Goal: Task Accomplishment & Management: Use online tool/utility

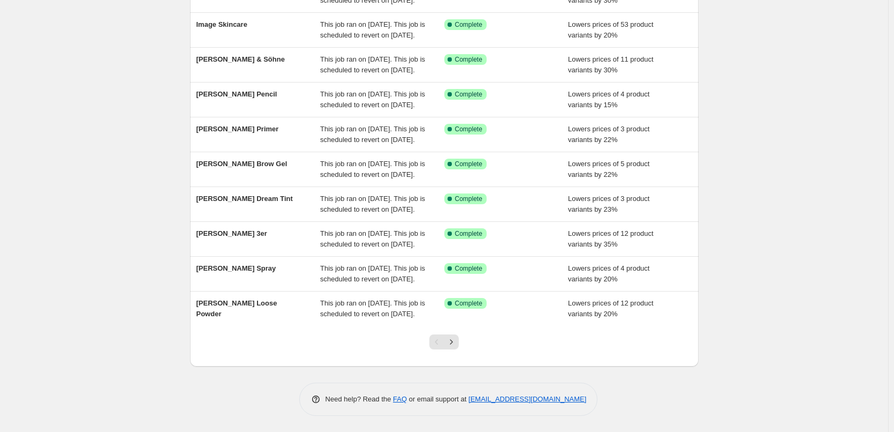
scroll to position [227, 0]
click at [459, 342] on button "Next" at bounding box center [451, 341] width 15 height 15
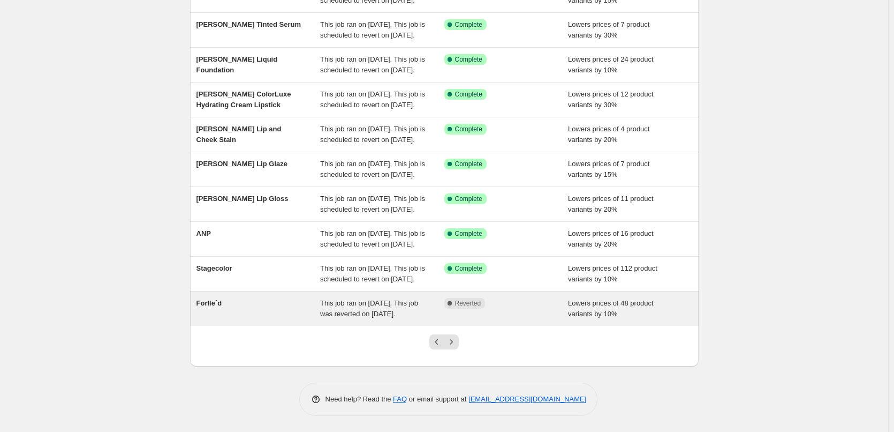
click at [253, 298] on div "Forlle´d" at bounding box center [258, 308] width 124 height 21
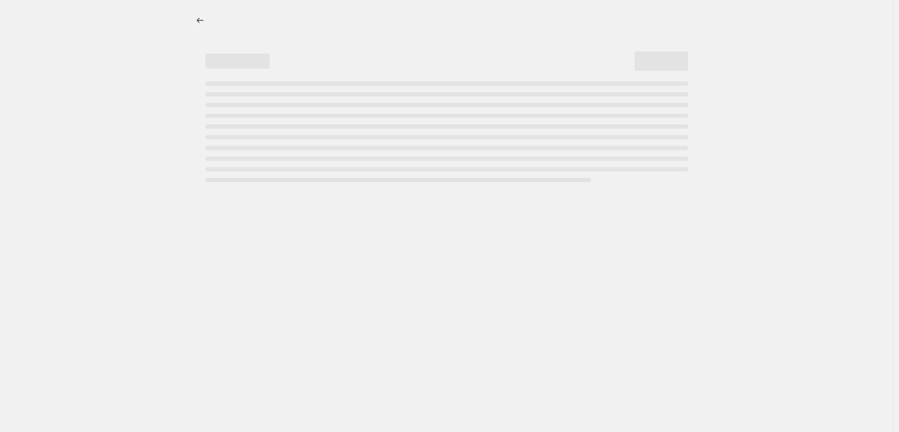
select select "percentage"
select select "remove"
select select "vendor"
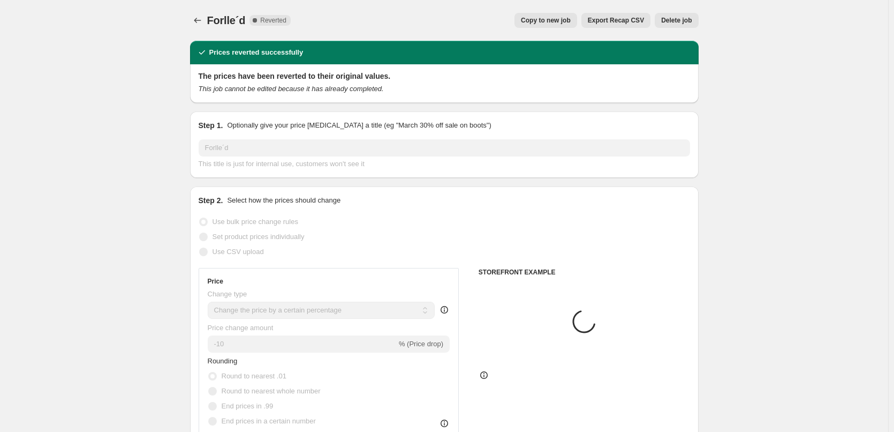
click at [542, 25] on button "Copy to new job" at bounding box center [546, 20] width 63 height 15
select select "percentage"
select select "remove"
select select "vendor"
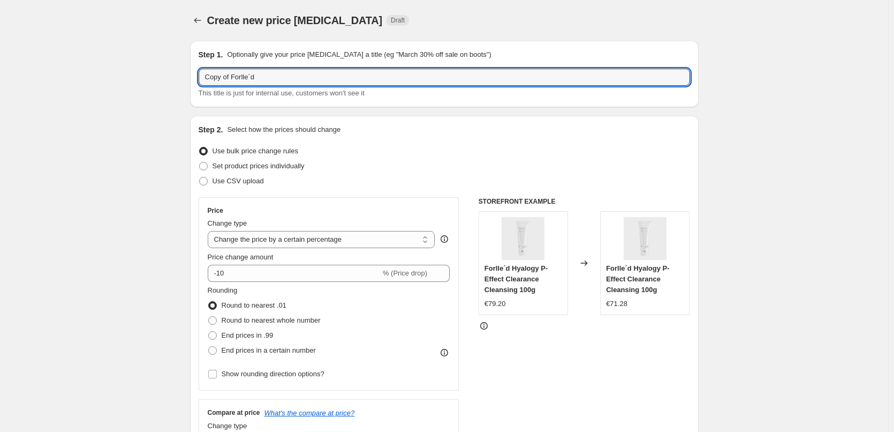
drag, startPoint x: 234, startPoint y: 79, endPoint x: 143, endPoint y: 90, distance: 91.7
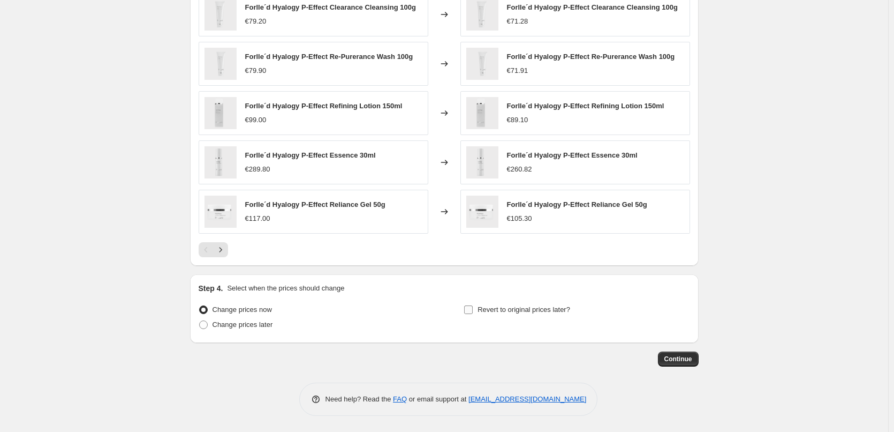
type input "Forlle´d"
click at [557, 307] on span "Revert to original prices later?" at bounding box center [524, 309] width 93 height 8
click at [473, 307] on input "Revert to original prices later?" at bounding box center [468, 309] width 9 height 9
checkbox input "true"
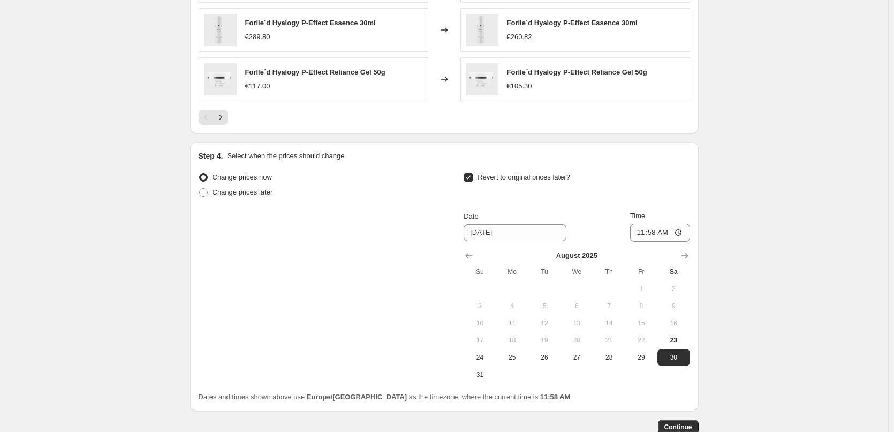
scroll to position [960, 0]
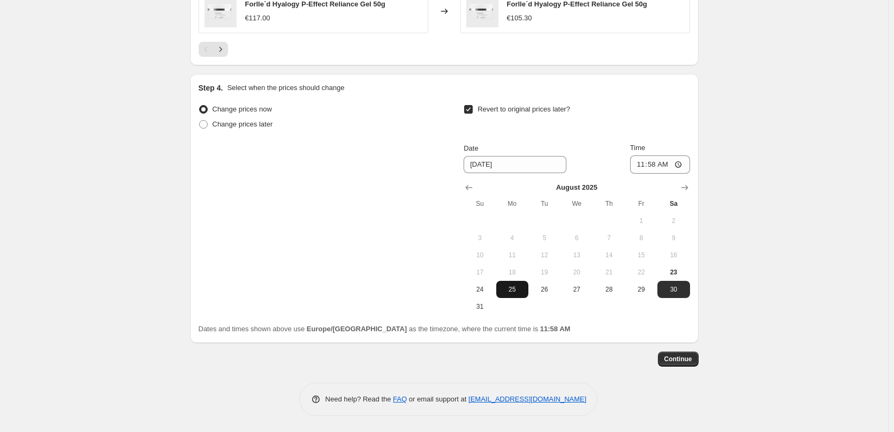
click at [511, 292] on span "25" at bounding box center [513, 289] width 24 height 9
type input "8/25/2025"
click at [643, 167] on input "11:58" at bounding box center [660, 164] width 60 height 18
type input "03:00"
click at [685, 359] on span "Continue" at bounding box center [678, 358] width 28 height 9
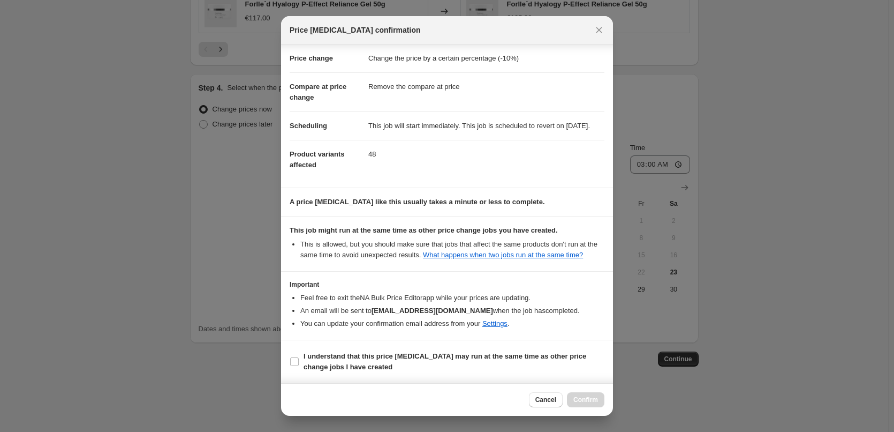
scroll to position [30, 0]
click at [366, 372] on span "I understand that this price change job may run at the same time as other price…" at bounding box center [454, 361] width 301 height 21
click at [299, 366] on input "I understand that this price change job may run at the same time as other price…" at bounding box center [294, 361] width 9 height 9
checkbox input "true"
click at [581, 401] on span "Confirm" at bounding box center [585, 399] width 25 height 9
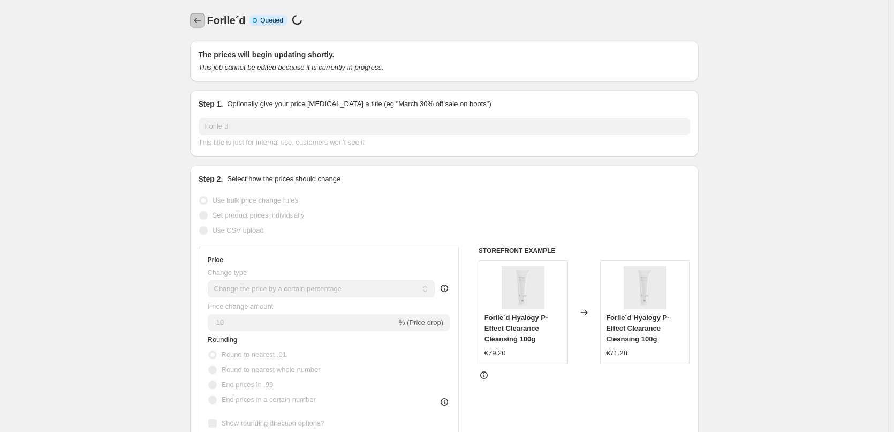
click at [202, 16] on icon "Price change jobs" at bounding box center [197, 20] width 11 height 11
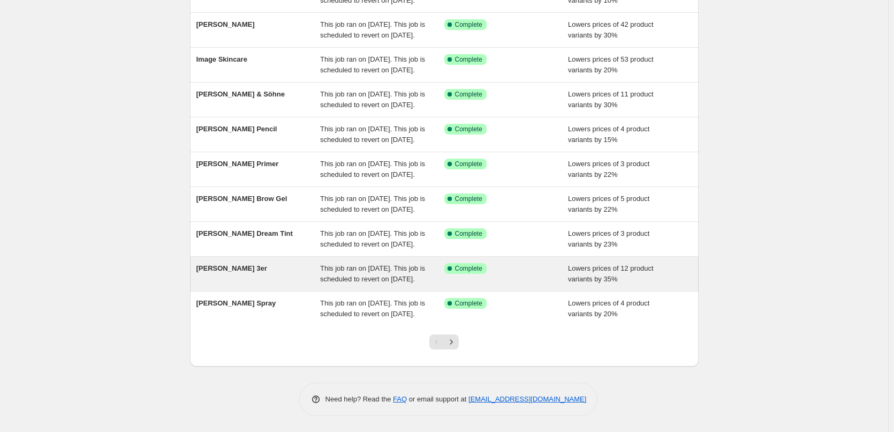
scroll to position [227, 0]
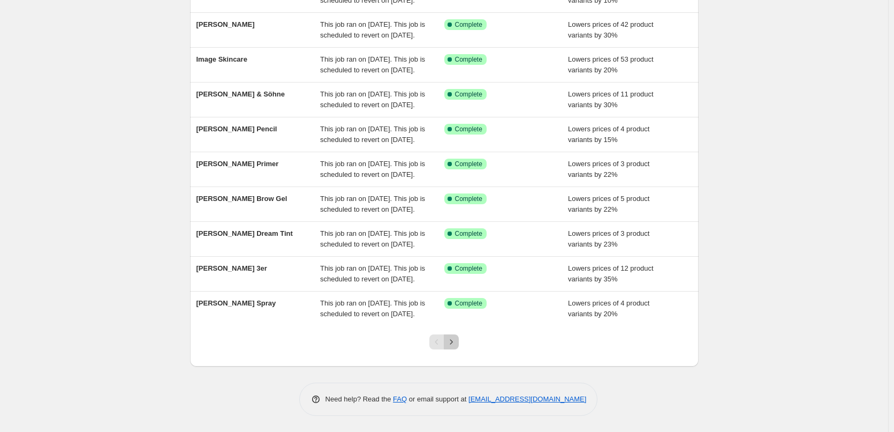
click at [455, 347] on button "Next" at bounding box center [451, 341] width 15 height 15
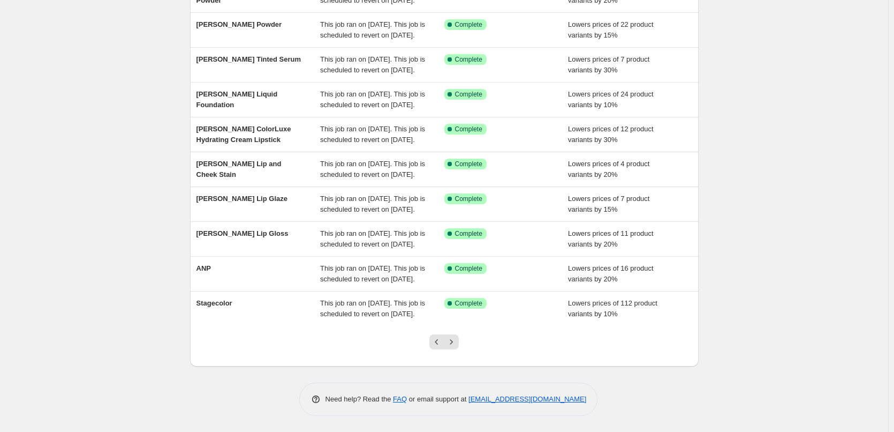
click at [455, 347] on button "Next" at bounding box center [451, 341] width 15 height 15
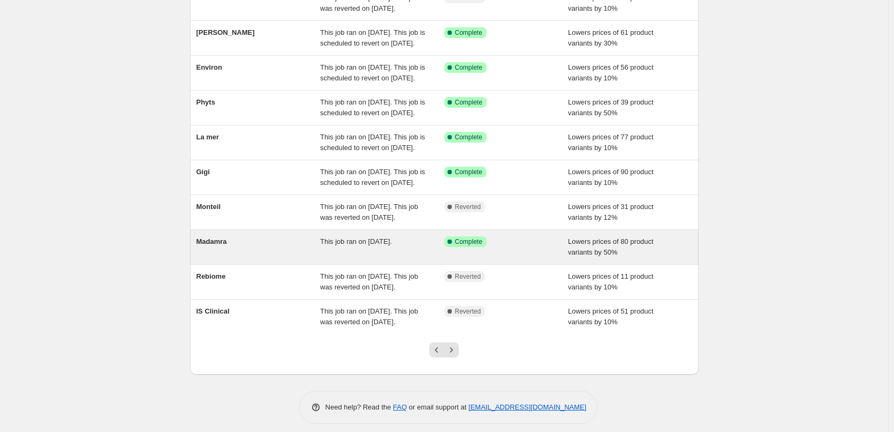
scroll to position [0, 0]
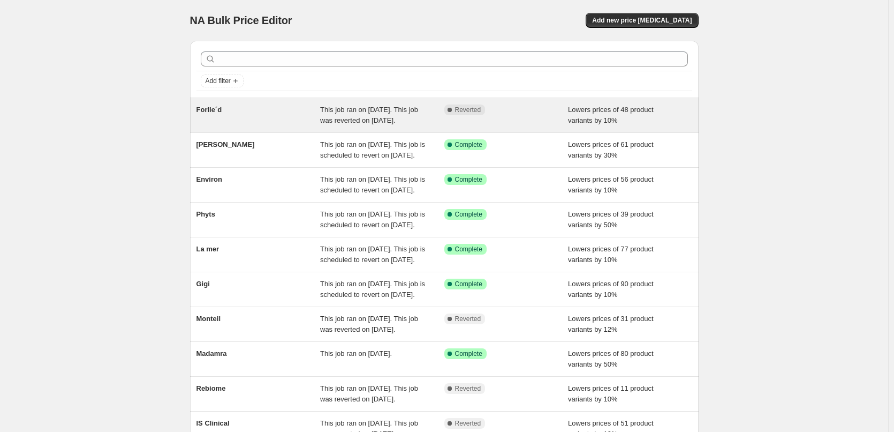
click at [210, 120] on div "Forlle´d" at bounding box center [258, 114] width 124 height 21
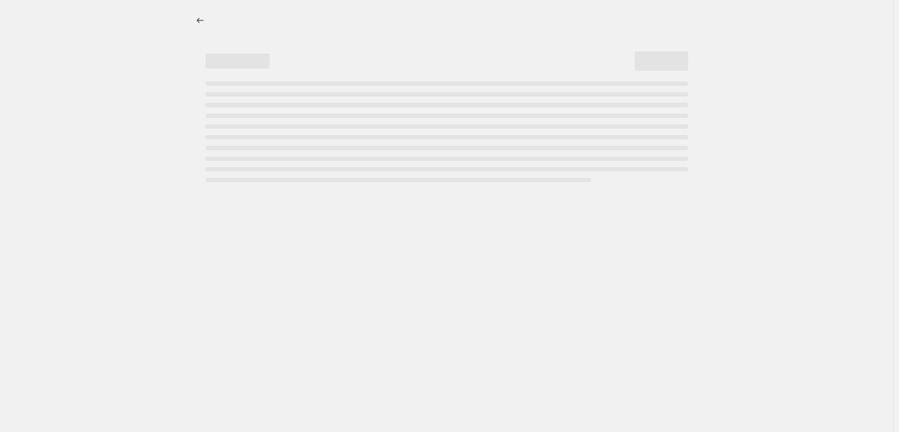
select select "percentage"
select select "remove"
select select "vendor"
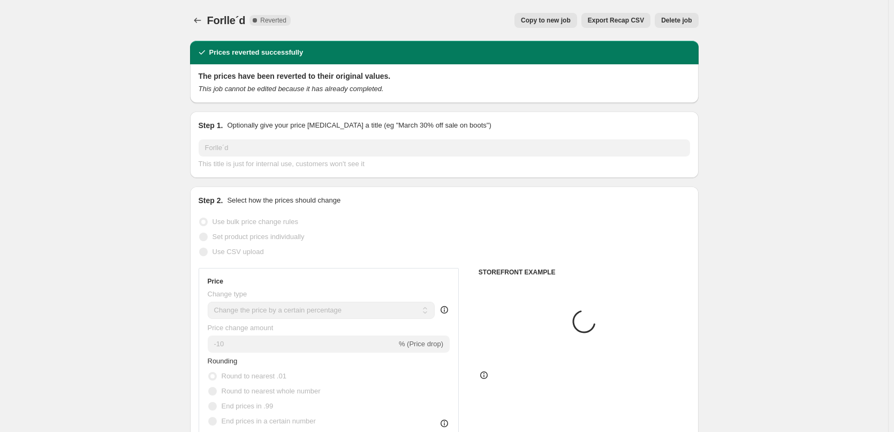
click at [692, 17] on span "Delete job" at bounding box center [676, 20] width 31 height 9
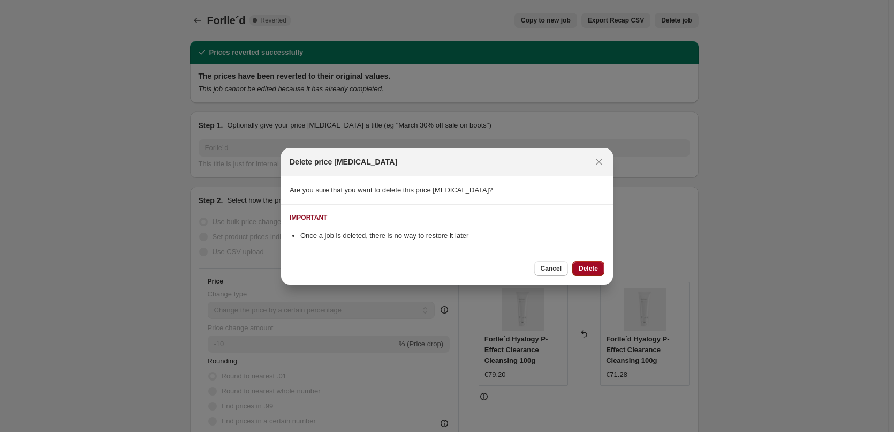
click at [596, 269] on span "Delete" at bounding box center [588, 268] width 19 height 9
